Goal: Information Seeking & Learning: Find specific page/section

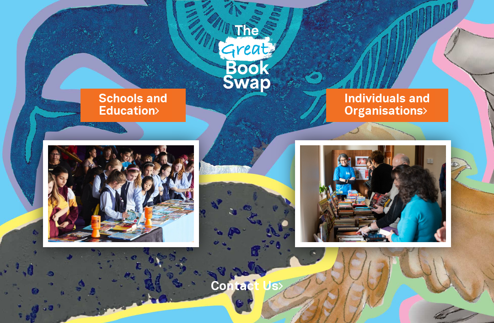
click at [111, 94] on link "Schools and Education" at bounding box center [133, 105] width 69 height 28
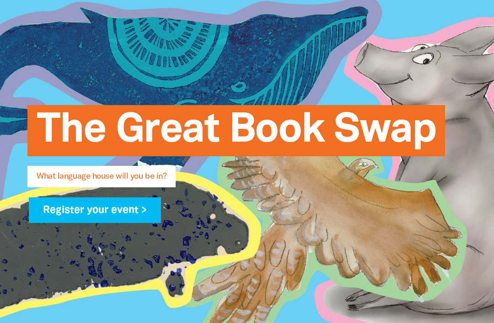
scroll to position [107, 0]
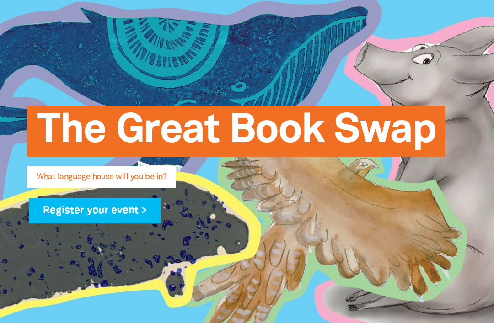
click at [157, 183] on span "What language house will you be in?" at bounding box center [102, 180] width 130 height 15
click at [162, 181] on span "What language house will you be in?" at bounding box center [102, 180] width 130 height 15
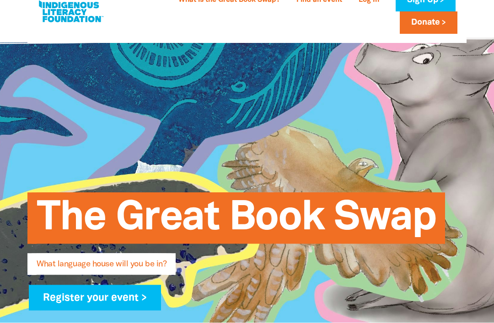
scroll to position [0, 0]
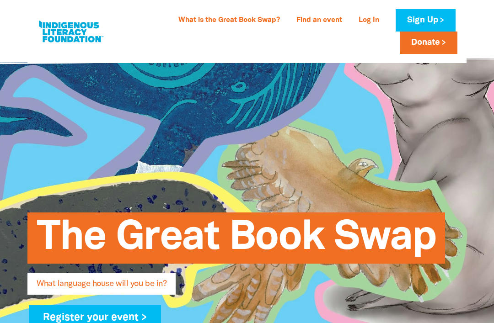
click at [317, 21] on link "Find an event" at bounding box center [319, 20] width 57 height 15
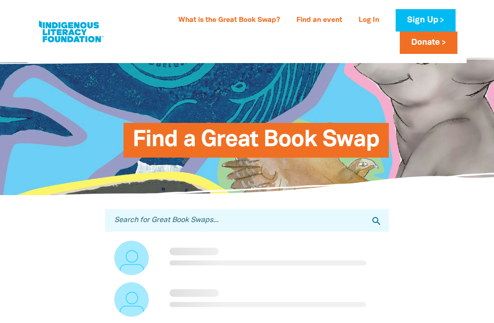
click at [172, 218] on input "Search for Great Book Swaps..." at bounding box center [246, 220] width 283 height 22
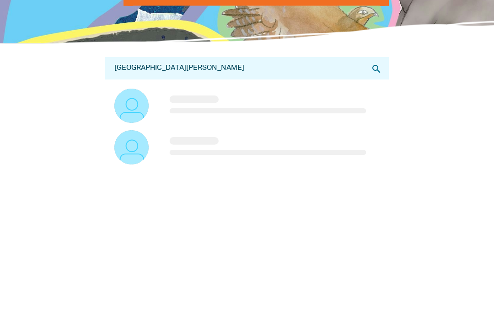
type input "[GEOGRAPHIC_DATA][PERSON_NAME]"
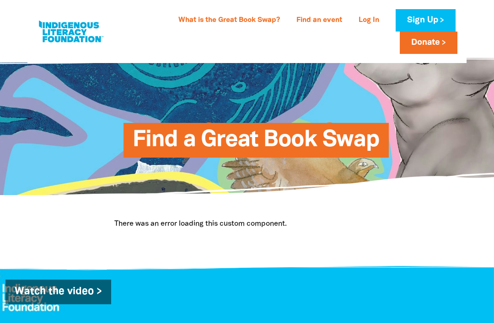
click at [325, 21] on link "Find an event" at bounding box center [319, 20] width 57 height 15
click at [312, 17] on link "Find an event" at bounding box center [319, 20] width 57 height 15
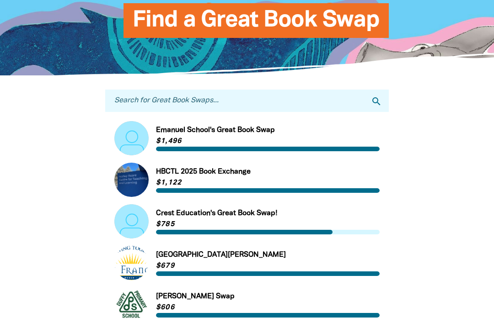
scroll to position [121, 0]
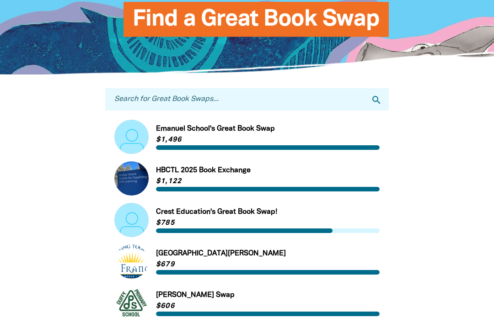
click at [123, 94] on input "Search for Great Book Swaps..." at bounding box center [246, 100] width 283 height 22
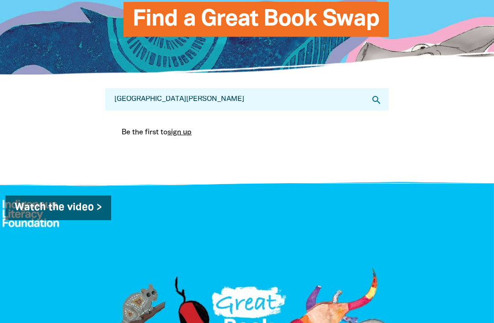
click at [278, 96] on input "[GEOGRAPHIC_DATA][PERSON_NAME]" at bounding box center [246, 100] width 283 height 22
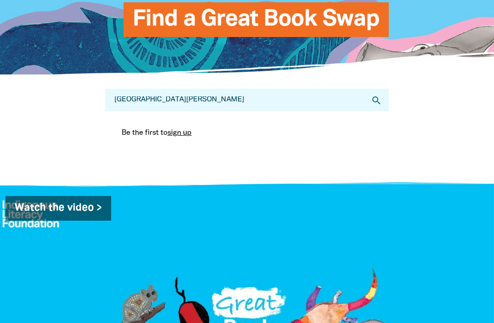
type input "[GEOGRAPHIC_DATA][PERSON_NAME]"
